Goal: Obtain resource: Download file/media

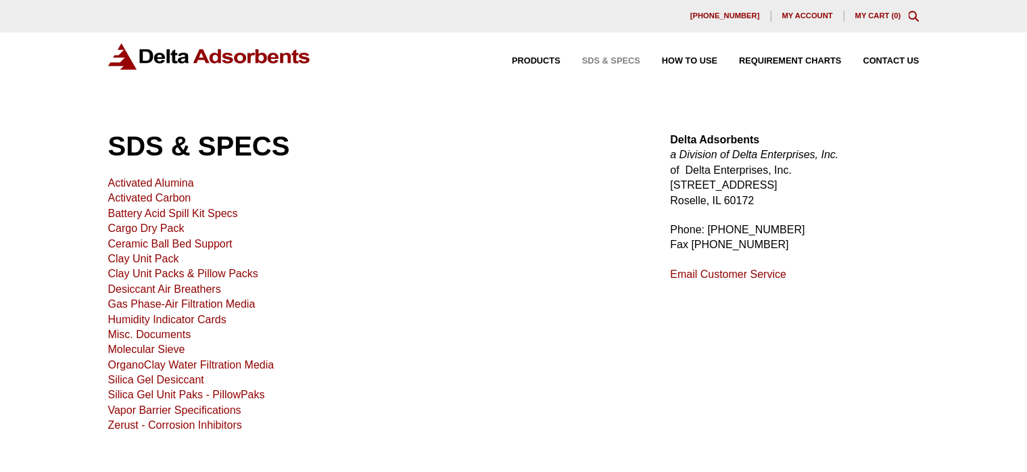
click at [172, 193] on link "Activated Carbon" at bounding box center [149, 197] width 83 height 11
click at [881, 58] on span "Contact Us" at bounding box center [892, 61] width 56 height 9
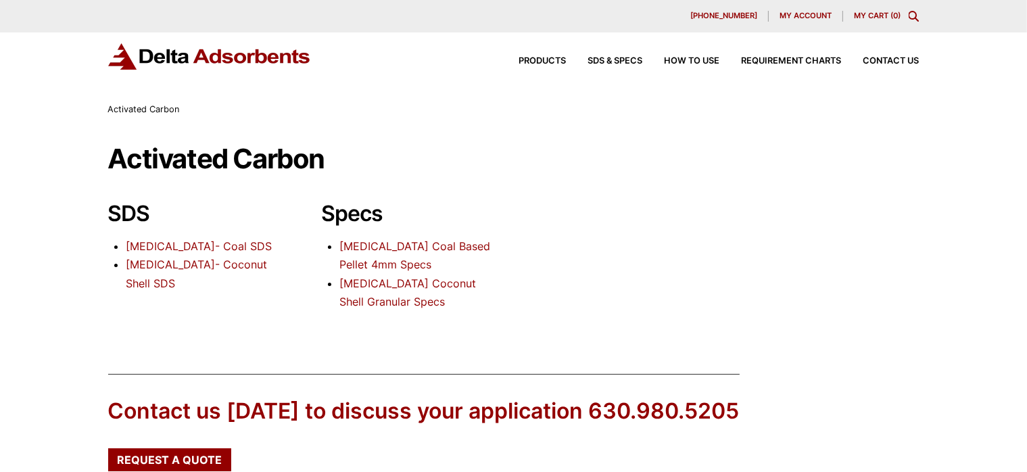
click at [181, 247] on link "[MEDICAL_DATA]- Coal SDS" at bounding box center [199, 246] width 146 height 14
click at [189, 262] on link "Activated Carbon- Coconut Shell SDS" at bounding box center [196, 274] width 141 height 32
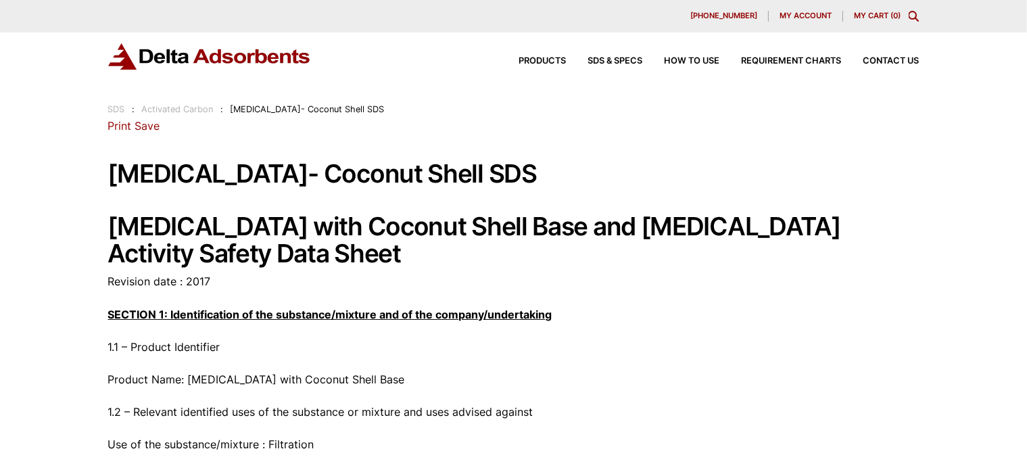
drag, startPoint x: 189, startPoint y: 279, endPoint x: 398, endPoint y: 248, distance: 211.4
click at [124, 130] on link "Print" at bounding box center [120, 126] width 24 height 14
click at [154, 124] on link "Save" at bounding box center [147, 126] width 25 height 14
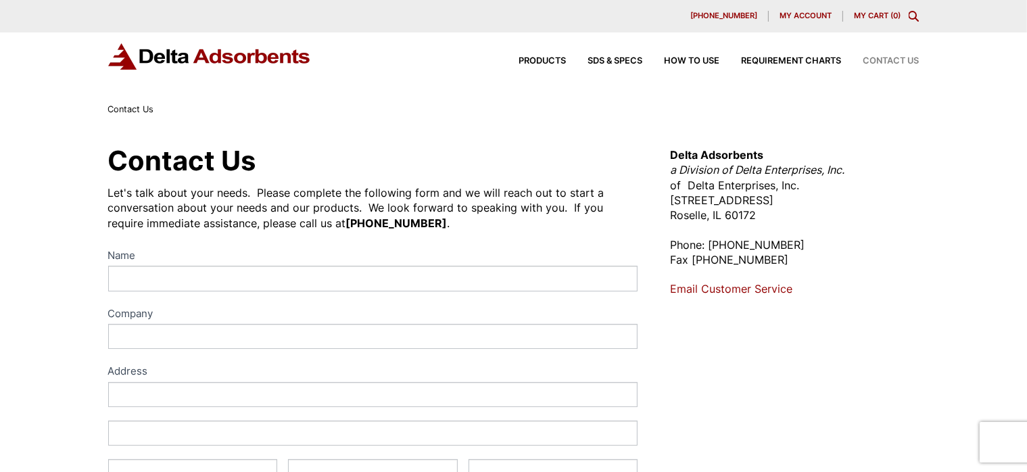
scroll to position [687, 0]
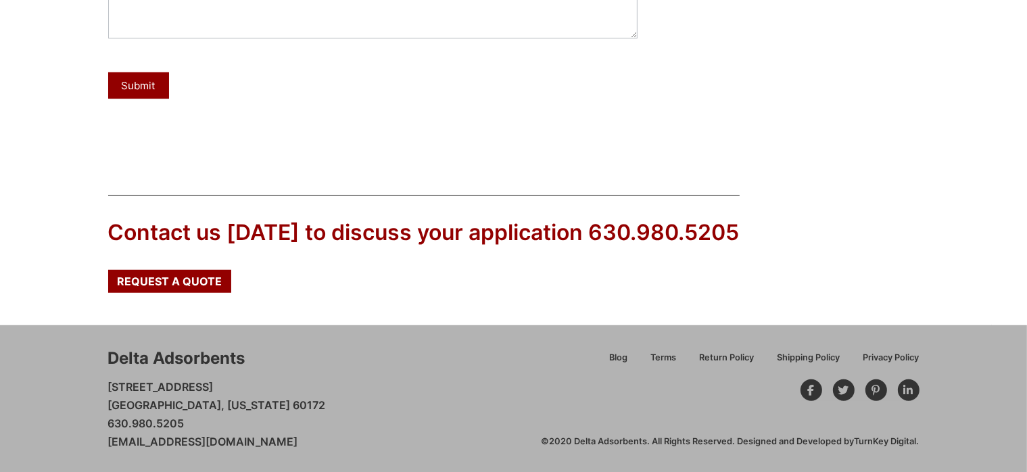
drag, startPoint x: 122, startPoint y: 423, endPoint x: 183, endPoint y: 423, distance: 61.5
click at [183, 423] on div "Delta Adsorbents [STREET_ADDRESS][US_STATE] 630.980.5205 [EMAIL_ADDRESS][DOMAIN…" at bounding box center [513, 398] width 1027 height 147
copy p "630.980.5205"
